Goal: Subscribe to service/newsletter

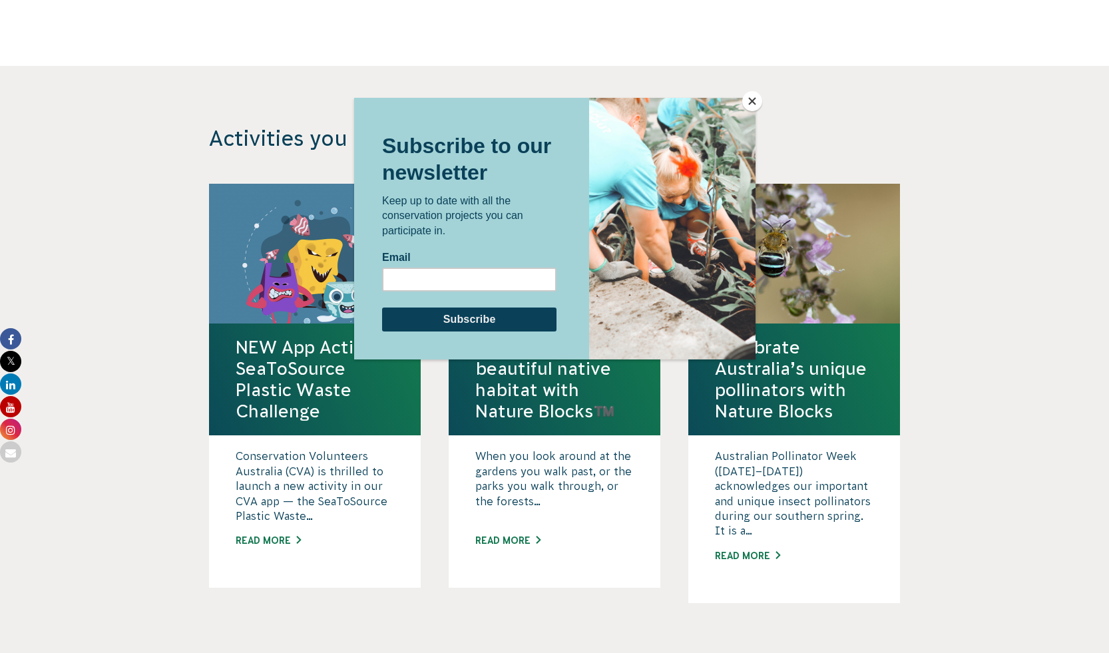
scroll to position [1974, 0]
click at [496, 284] on input "Email" at bounding box center [468, 280] width 174 height 24
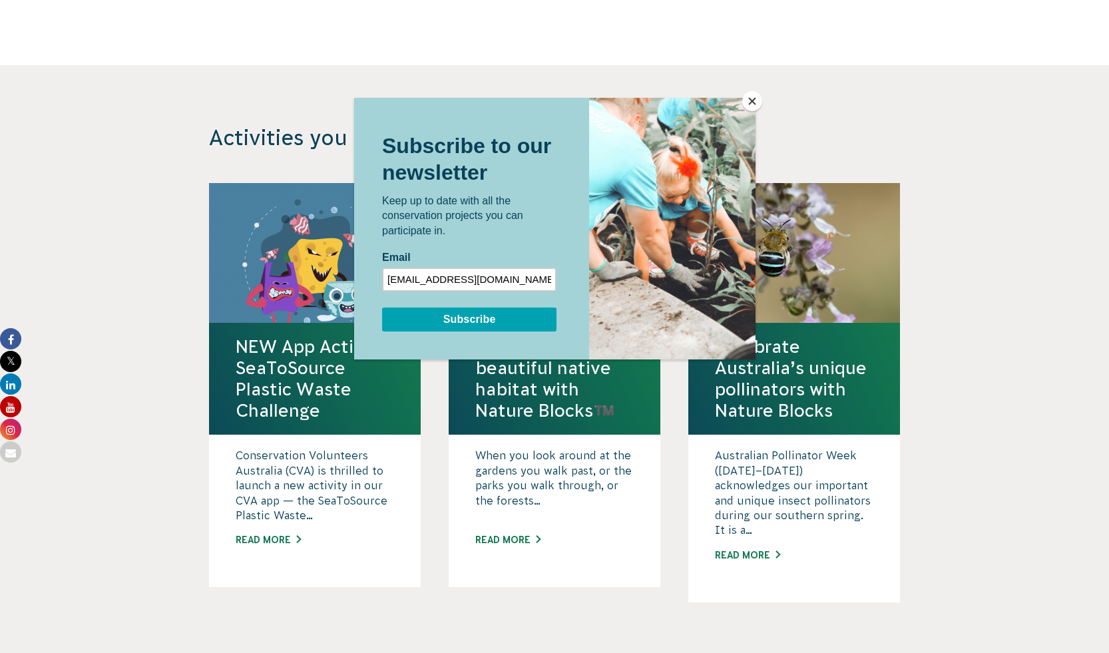
type input "[EMAIL_ADDRESS][DOMAIN_NAME]"
click at [512, 318] on input "Subscribe" at bounding box center [468, 320] width 174 height 24
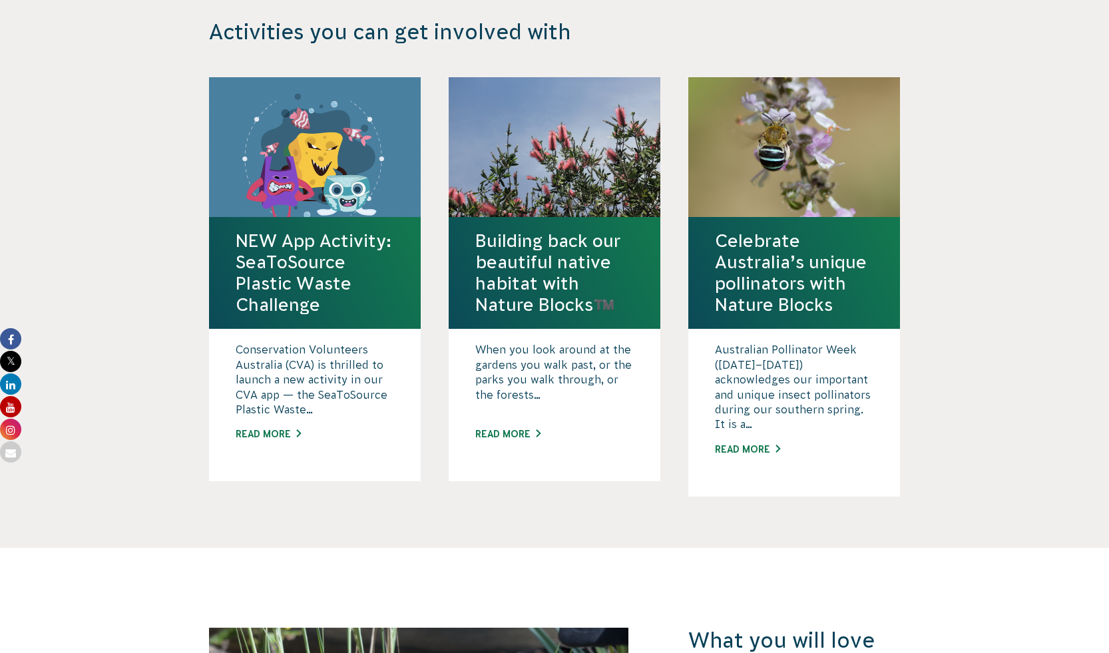
scroll to position [2084, 0]
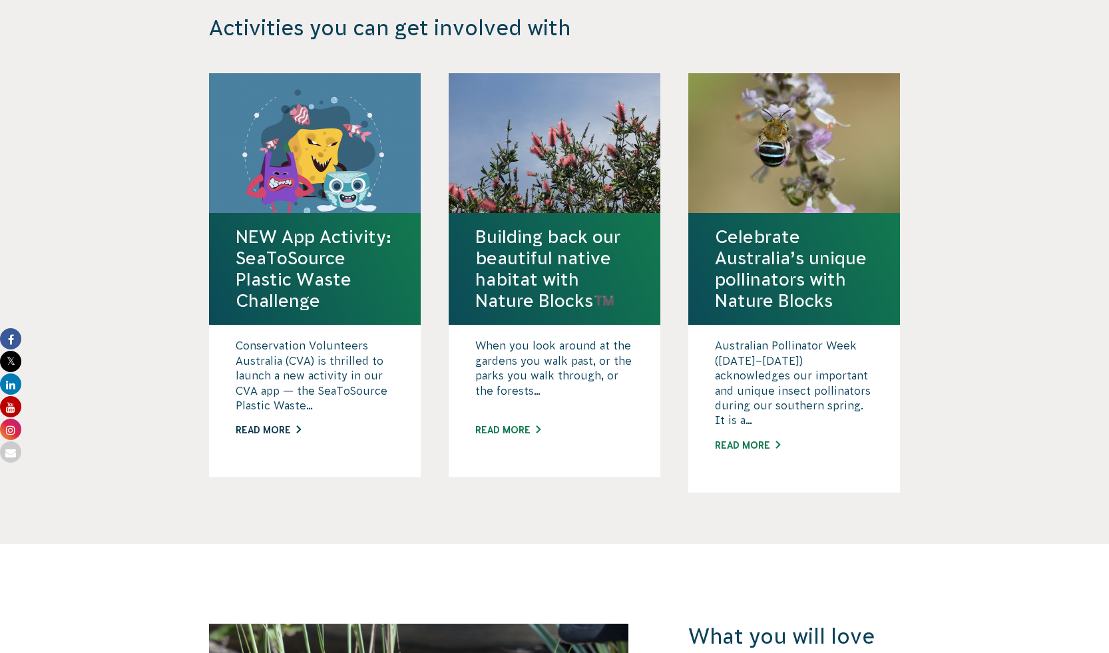
click at [269, 437] on link "Read More" at bounding box center [315, 430] width 158 height 14
